Goal: Task Accomplishment & Management: Complete application form

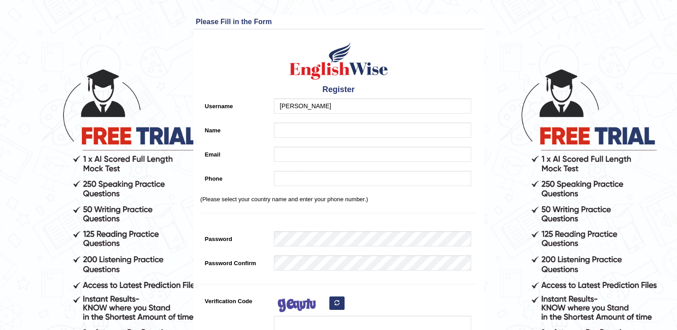
type input "[PERSON_NAME]"
click at [304, 127] on input "Name" at bounding box center [372, 130] width 197 height 15
type input "[PERSON_NAME]"
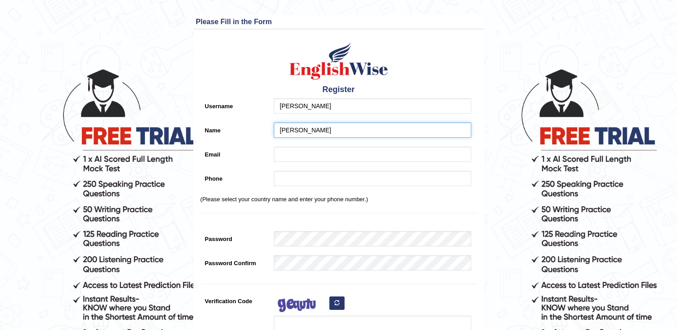
type input "0450366540"
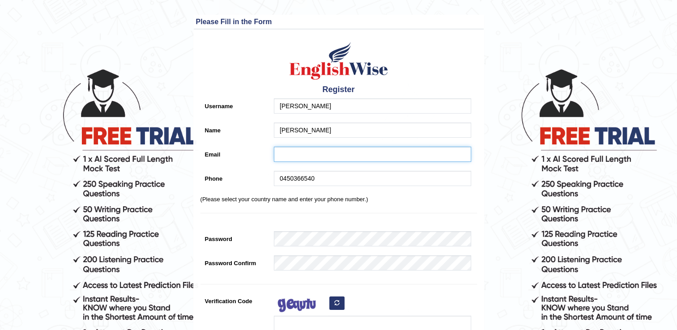
click at [293, 152] on input "Email" at bounding box center [372, 154] width 197 height 15
type input "[EMAIL_ADDRESS][DOMAIN_NAME]"
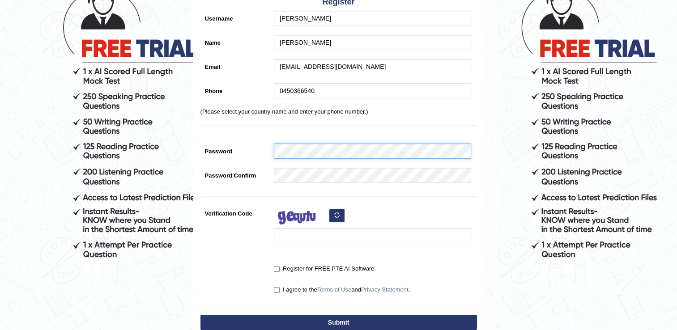
scroll to position [89, 0]
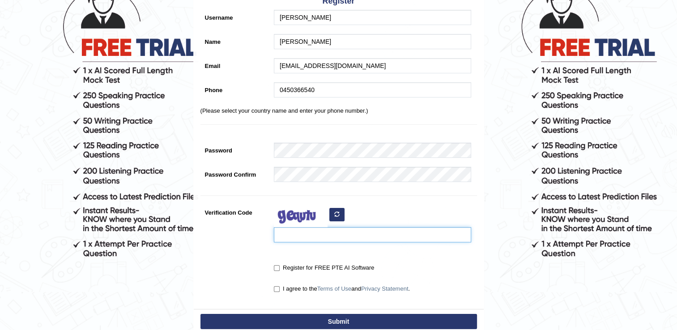
click at [288, 231] on input "Verification Code" at bounding box center [372, 234] width 197 height 15
type input "hiwuujc"
click at [279, 266] on input "Register for FREE PTE AI Software" at bounding box center [277, 268] width 6 height 6
checkbox input "true"
click at [277, 286] on input "I agree to the Terms of Use and Privacy Statement ." at bounding box center [277, 289] width 6 height 6
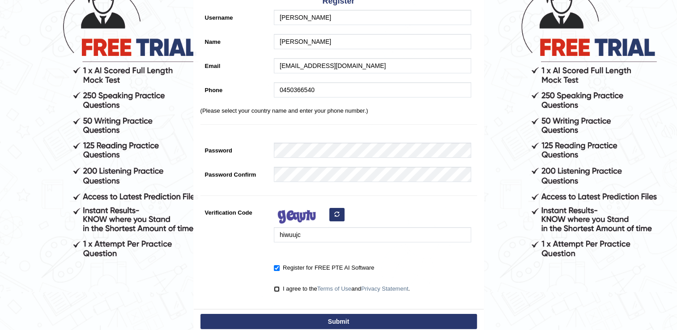
checkbox input "true"
click at [298, 322] on button "Submit" at bounding box center [338, 321] width 276 height 15
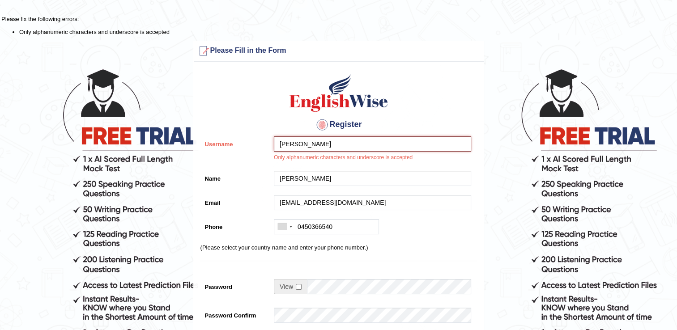
click at [319, 144] on input "[PERSON_NAME]" at bounding box center [372, 143] width 197 height 15
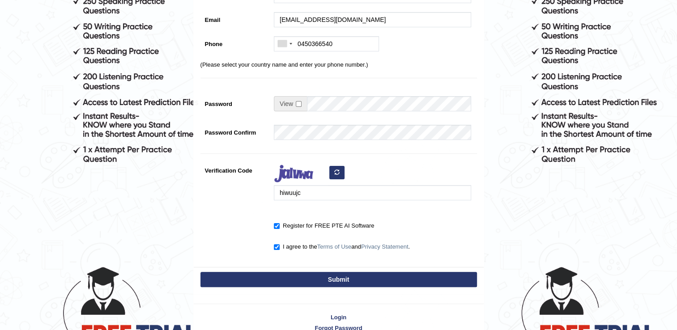
scroll to position [189, 0]
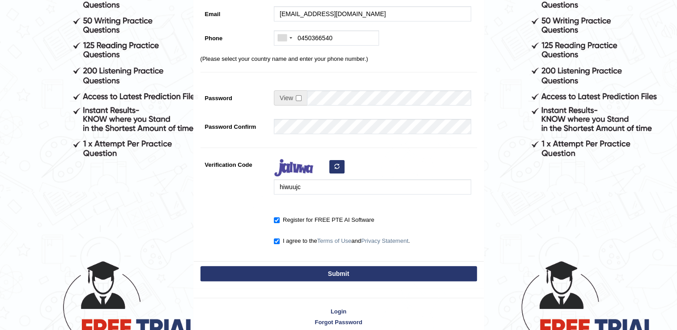
click at [342, 271] on button "Submit" at bounding box center [338, 273] width 276 height 15
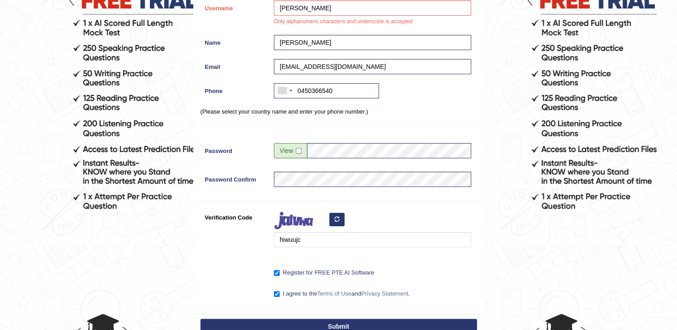
scroll to position [29, 0]
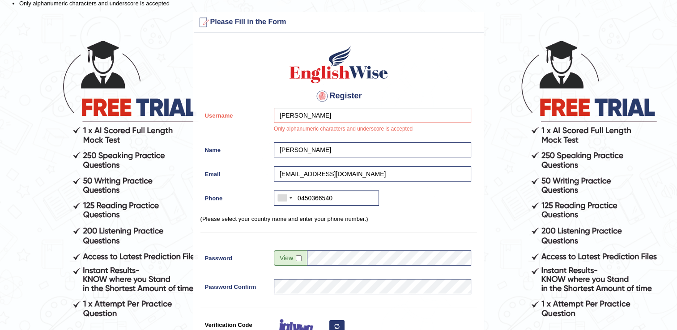
click at [310, 127] on div "Jaslin Kaur Only alphanumeric characters and underscore is accepted" at bounding box center [370, 123] width 202 height 30
click at [311, 115] on input "[PERSON_NAME]" at bounding box center [372, 115] width 197 height 15
type input "J"
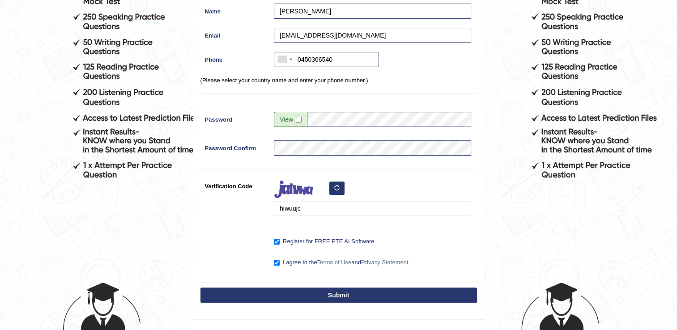
scroll to position [192, 0]
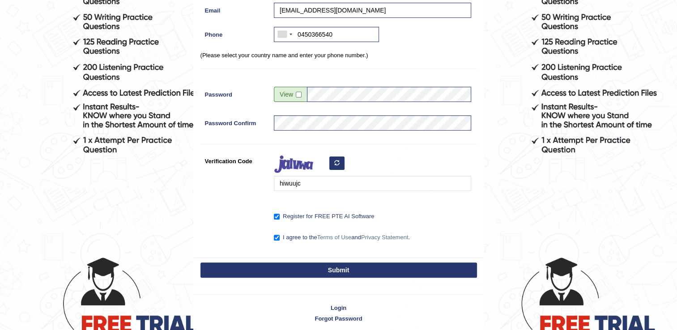
type input "9jaslinkaur"
click at [344, 266] on button "Submit" at bounding box center [338, 270] width 276 height 15
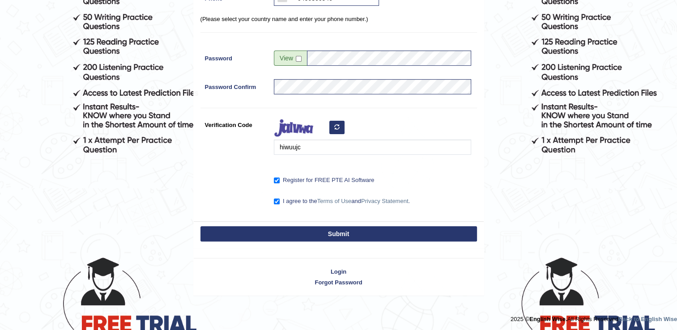
scroll to position [156, 0]
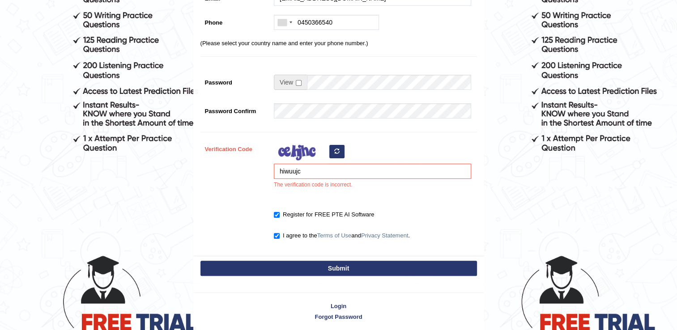
scroll to position [198, 0]
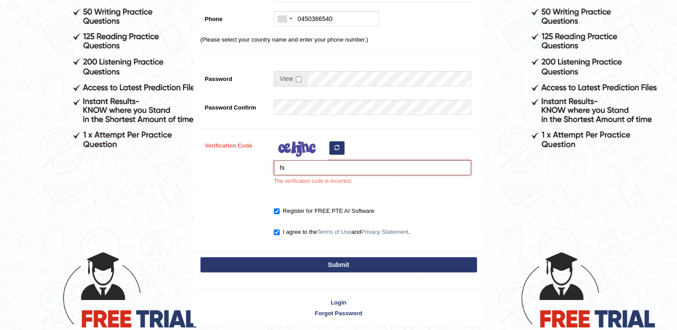
type input "h"
type input "iihumgy"
click at [294, 258] on button "Submit" at bounding box center [338, 264] width 276 height 15
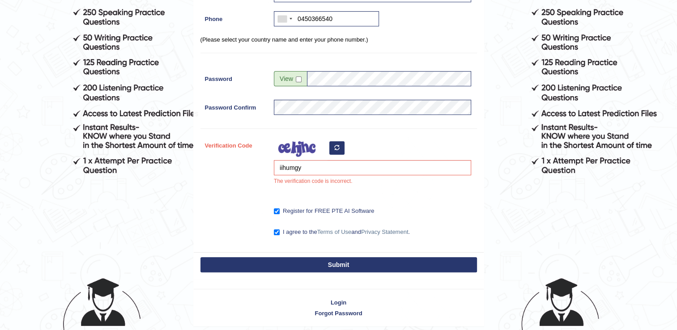
click at [293, 264] on button "Submit" at bounding box center [338, 264] width 276 height 15
click at [297, 263] on button "Submit" at bounding box center [338, 264] width 276 height 15
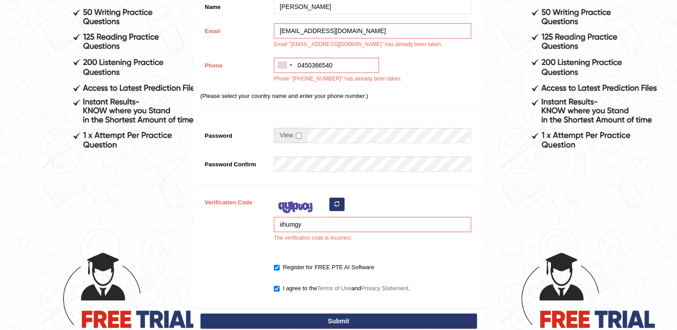
scroll to position [206, 0]
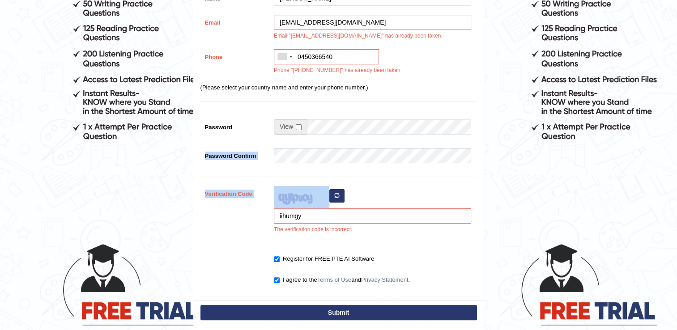
drag, startPoint x: 676, startPoint y: 180, endPoint x: 671, endPoint y: 133, distance: 46.8
click at [671, 133] on main "Please fix the following errors: Username "9jaslinkaur" has already been taken.…" at bounding box center [338, 89] width 677 height 591
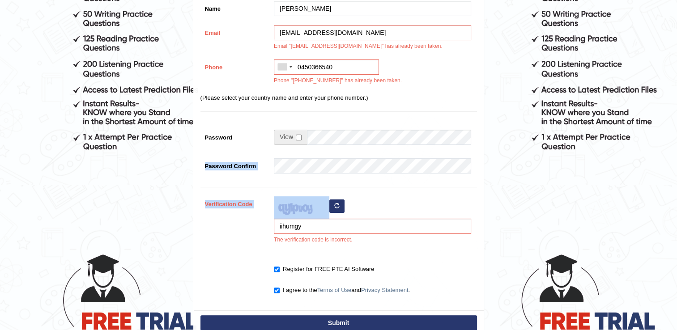
scroll to position [196, 0]
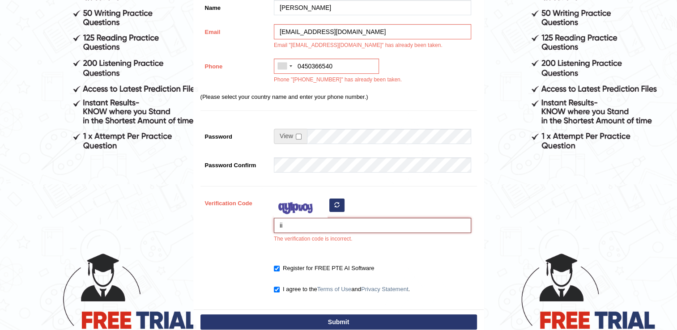
type input "i"
type input "jefuref"
click at [338, 322] on button "Submit" at bounding box center [338, 321] width 276 height 15
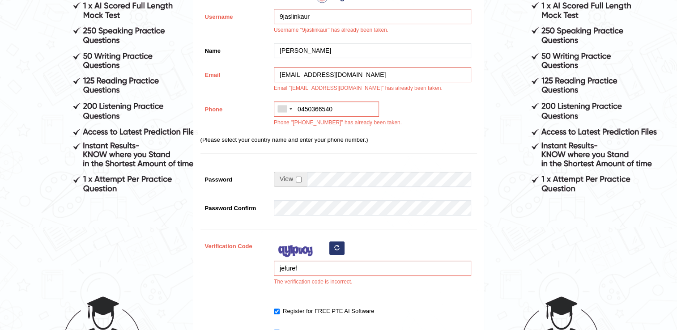
click at [338, 322] on div "Please Fill in the Form Register Username 9jaslinkaur Username "9jaslinkaur" ha…" at bounding box center [338, 146] width 291 height 467
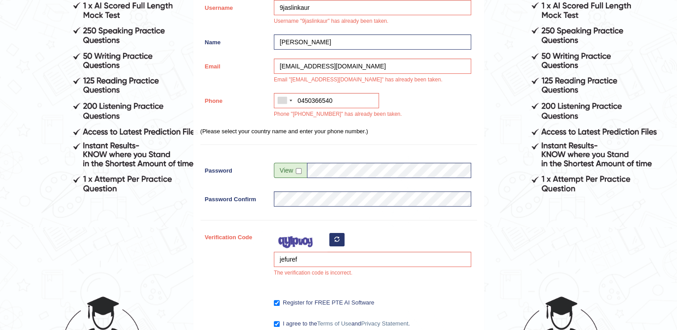
scroll to position [0, 0]
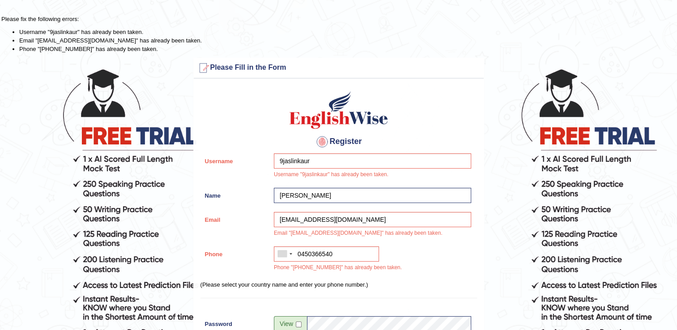
click at [234, 61] on h3 "Please Fill in the Form" at bounding box center [338, 68] width 285 height 14
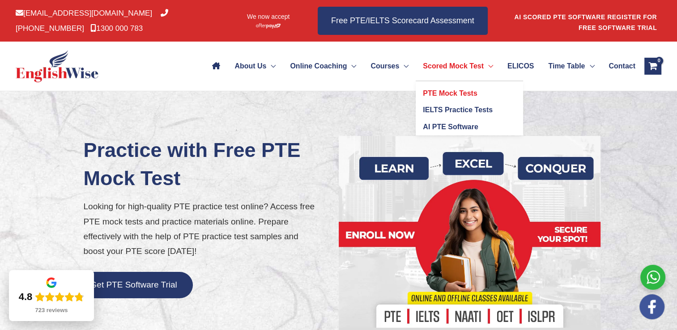
click at [442, 93] on span "PTE Mock Tests" at bounding box center [450, 93] width 54 height 8
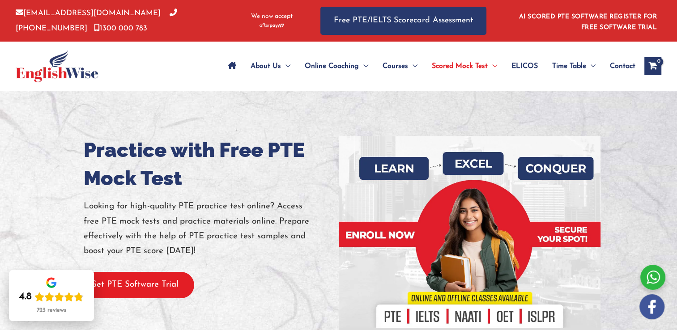
click at [131, 291] on button "Get PTE Software Trial" at bounding box center [134, 285] width 119 height 26
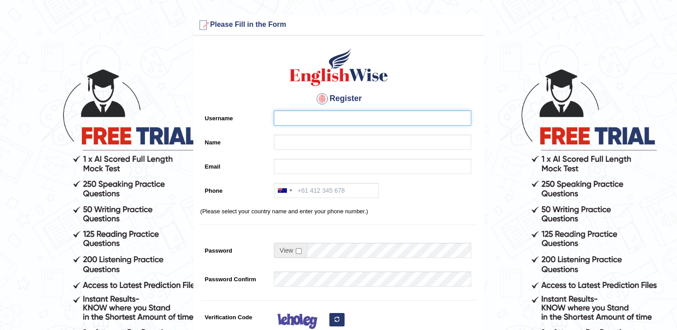
click at [305, 115] on input "Username" at bounding box center [372, 117] width 197 height 15
click at [390, 117] on input "Username" at bounding box center [372, 117] width 197 height 15
type input "56jaslin"
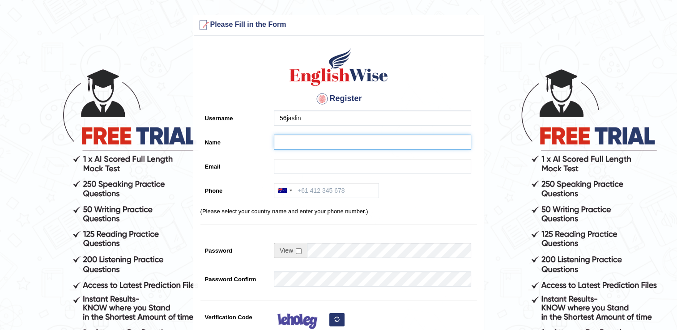
click at [347, 142] on input "Name" at bounding box center [372, 142] width 197 height 15
type input "kaurjazz"
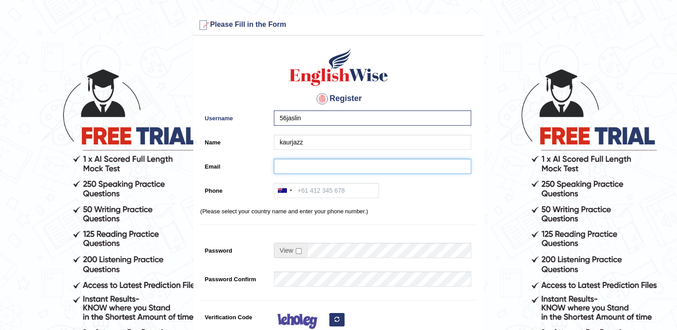
click at [344, 167] on input "Email" at bounding box center [372, 166] width 197 height 15
type input "[EMAIL_ADDRESS][DOMAIN_NAME]"
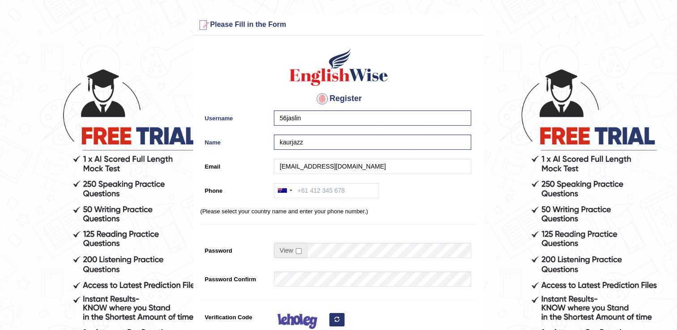
type input "[PHONE_NUMBER]"
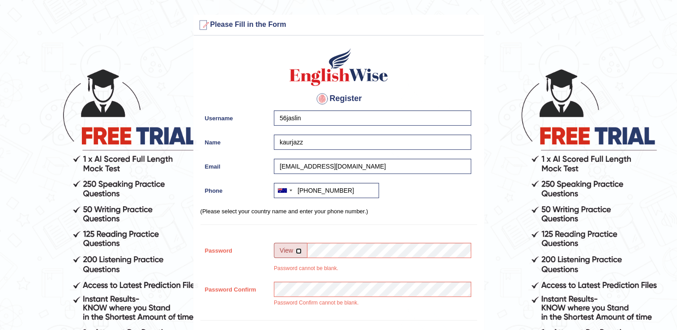
click at [296, 250] on input "checkbox" at bounding box center [299, 251] width 6 height 6
checkbox input "true"
click at [322, 249] on input "eng" at bounding box center [389, 250] width 164 height 15
type input "englishtest5"
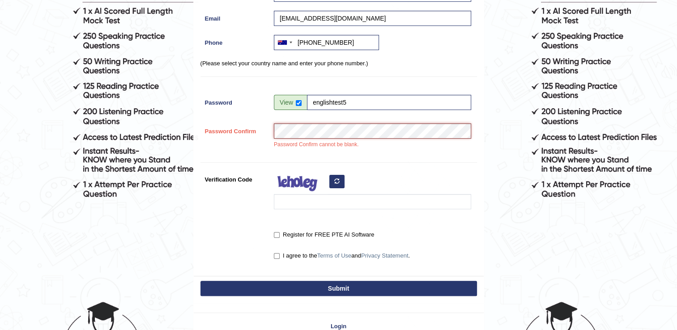
scroll to position [178, 0]
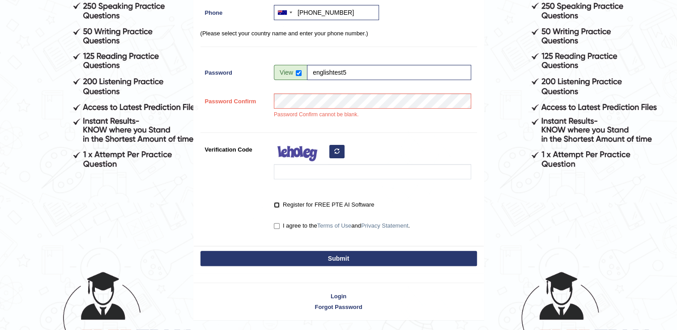
click at [276, 205] on input "Register for FREE PTE AI Software" at bounding box center [277, 205] width 6 height 6
checkbox input "true"
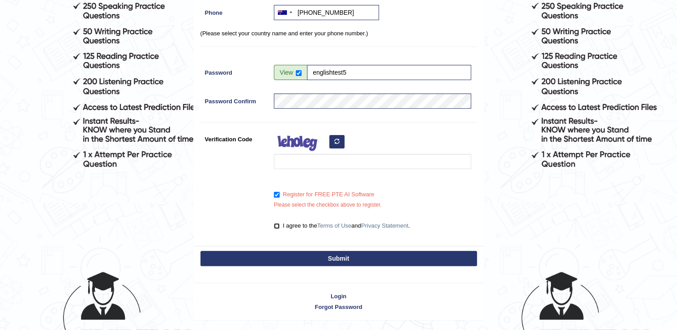
click at [275, 224] on input "I agree to the Terms of Use and Privacy Statement ." at bounding box center [277, 226] width 6 height 6
checkbox input "true"
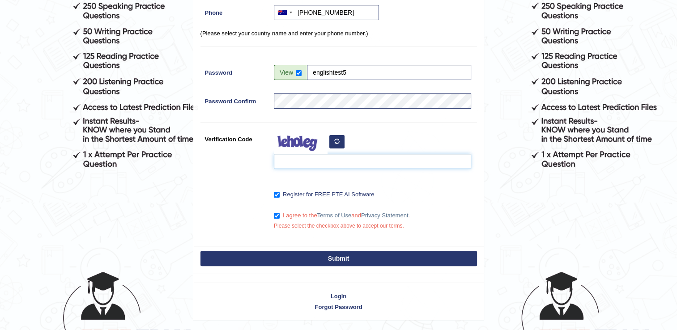
click at [293, 168] on input "Verification Code" at bounding box center [372, 161] width 197 height 15
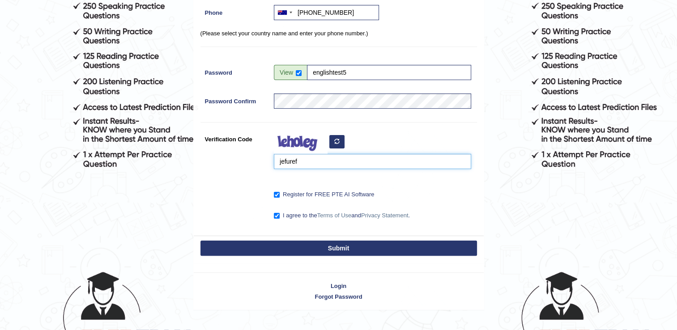
type input "jefuref"
click at [339, 250] on button "Submit" at bounding box center [338, 248] width 276 height 15
click at [338, 248] on button "Submit" at bounding box center [338, 248] width 276 height 15
